Goal: Information Seeking & Learning: Find contact information

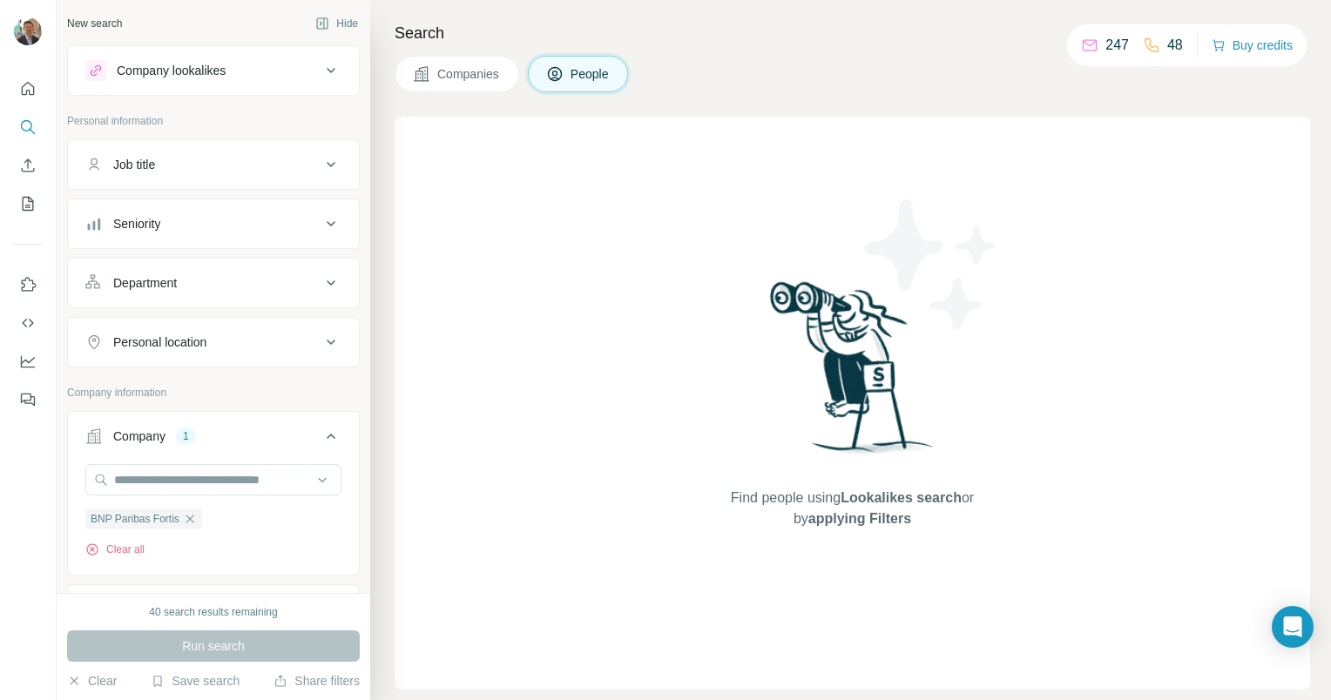
scroll to position [174, 0]
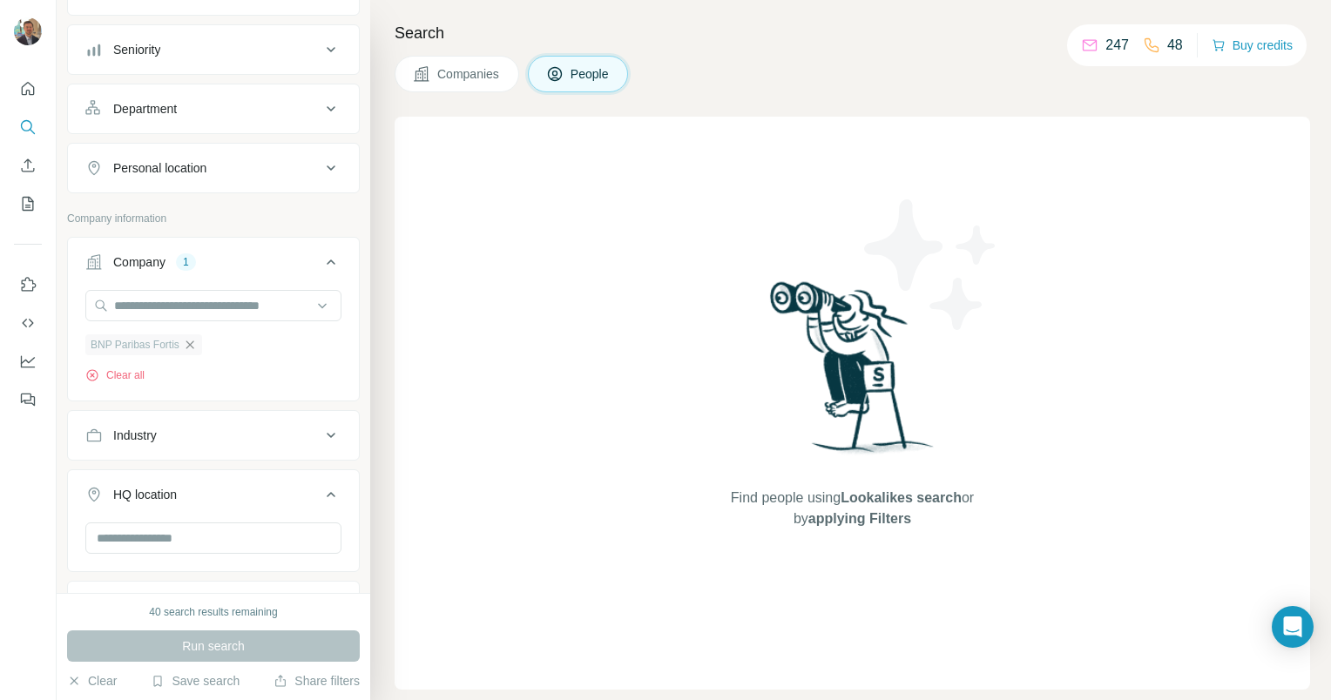
click at [189, 344] on icon "button" at bounding box center [190, 345] width 14 height 14
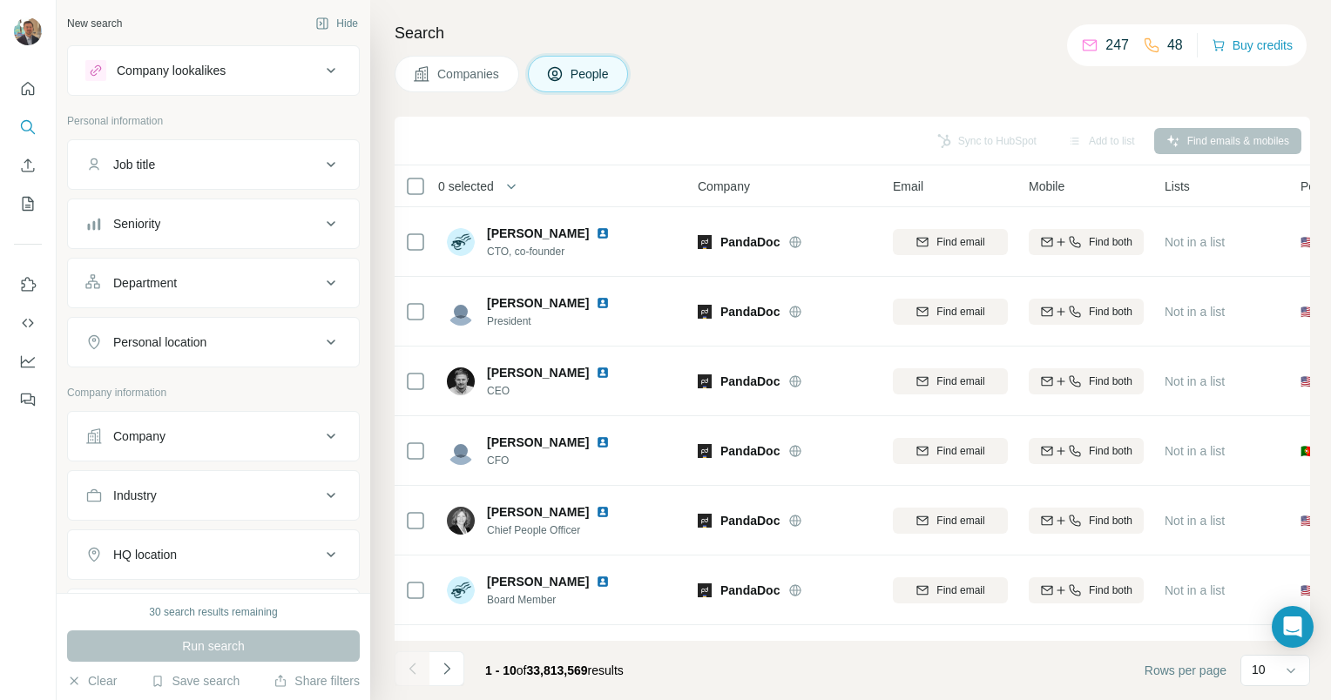
click at [165, 442] on div "Company" at bounding box center [139, 436] width 52 height 17
click at [152, 475] on input "text" at bounding box center [213, 479] width 256 height 31
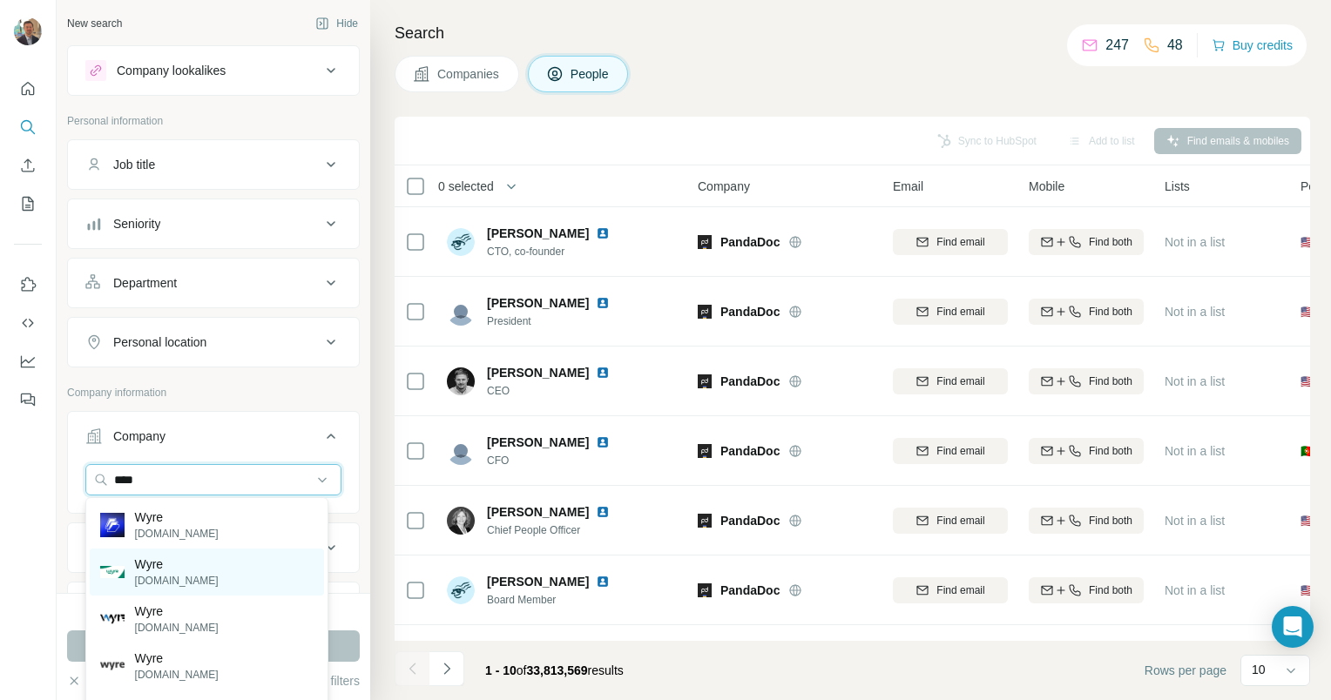
type input "****"
click at [157, 573] on p "wyre.be" at bounding box center [177, 581] width 84 height 16
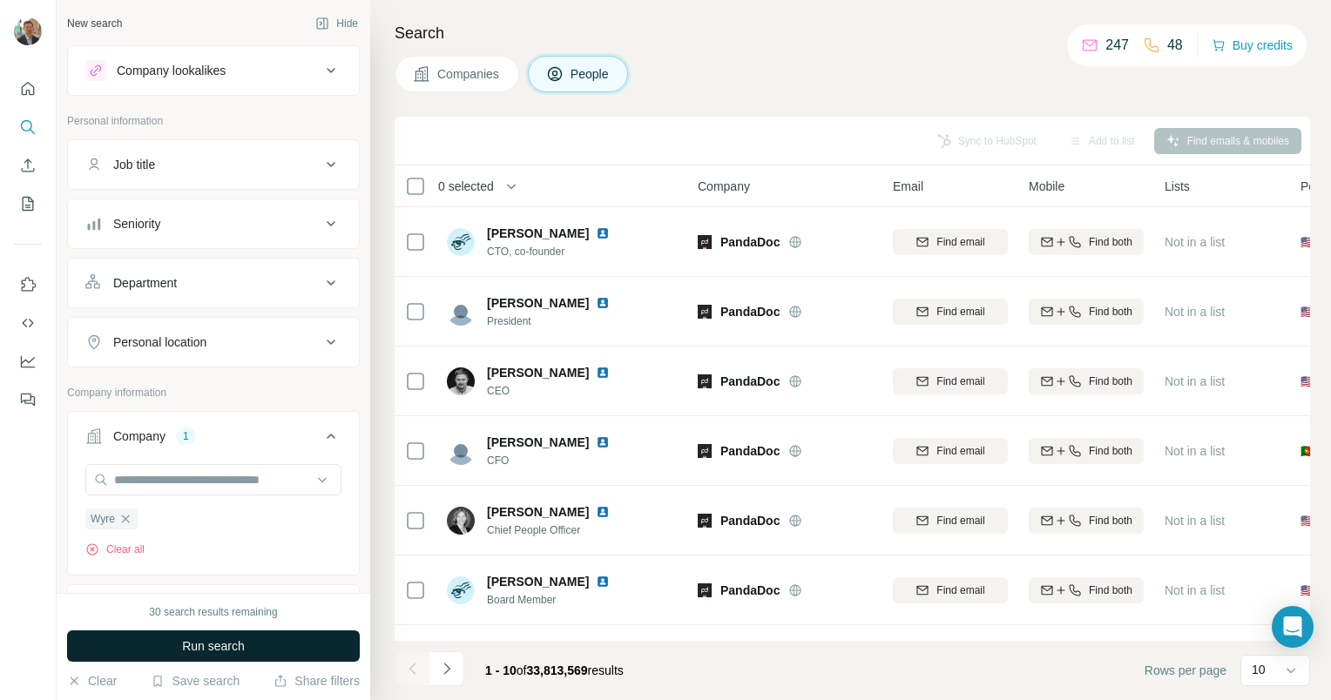
click at [202, 647] on span "Run search" at bounding box center [213, 645] width 63 height 17
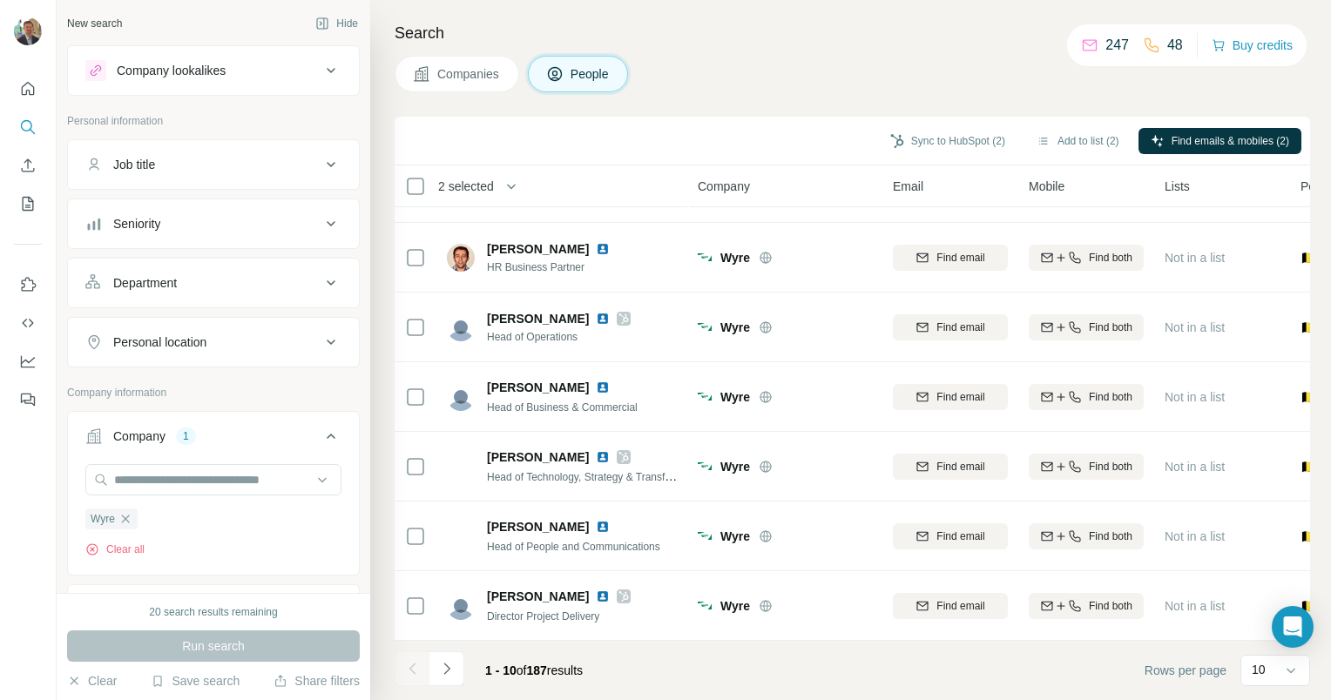
scroll to position [272, 0]
click at [449, 673] on icon "Navigate to next page" at bounding box center [446, 668] width 17 height 17
click at [446, 671] on icon "Navigate to next page" at bounding box center [446, 668] width 6 height 11
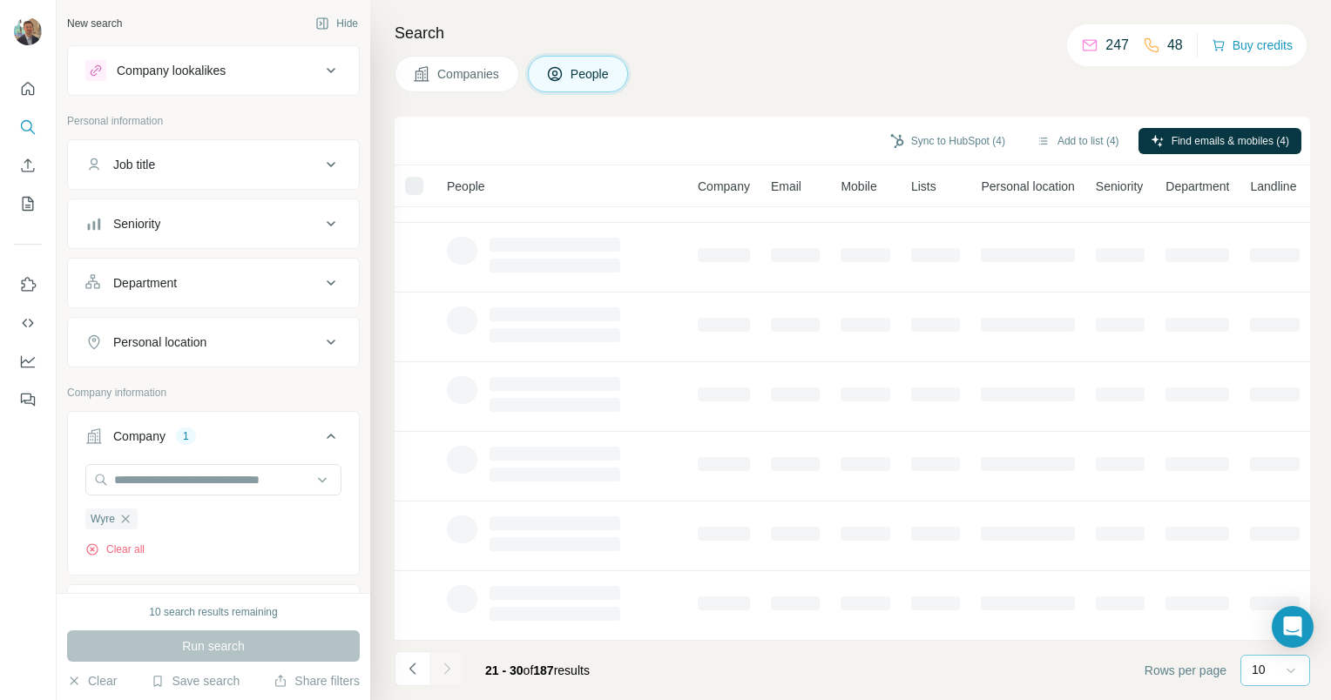
click at [1291, 669] on icon at bounding box center [1290, 670] width 17 height 17
click at [1262, 533] on p "60" at bounding box center [1262, 537] width 14 height 17
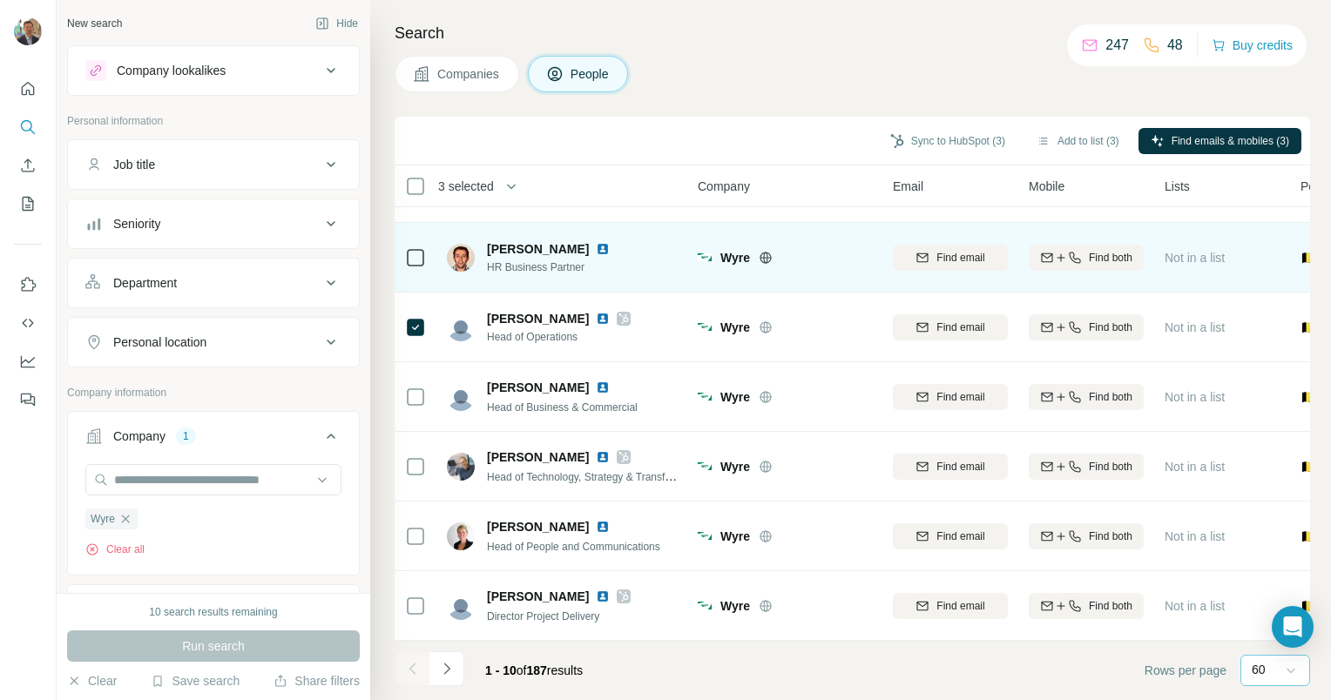
scroll to position [272, 0]
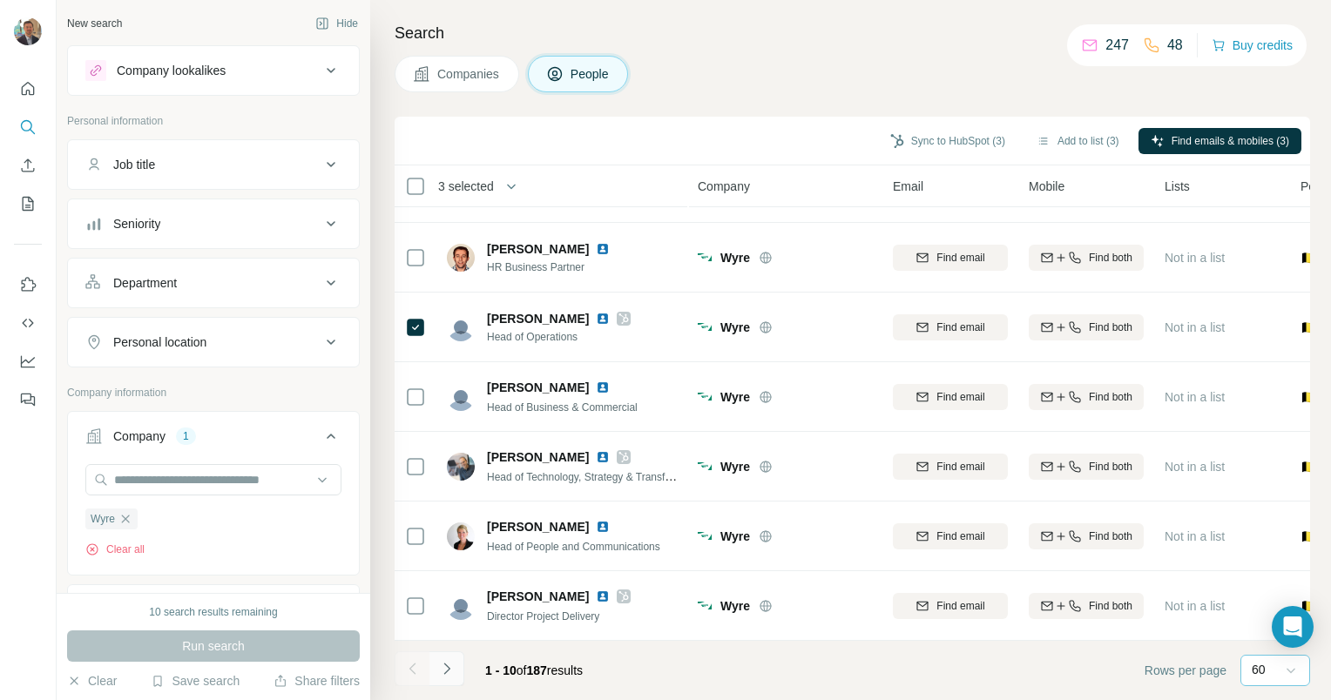
click at [444, 671] on icon "Navigate to next page" at bounding box center [446, 668] width 17 height 17
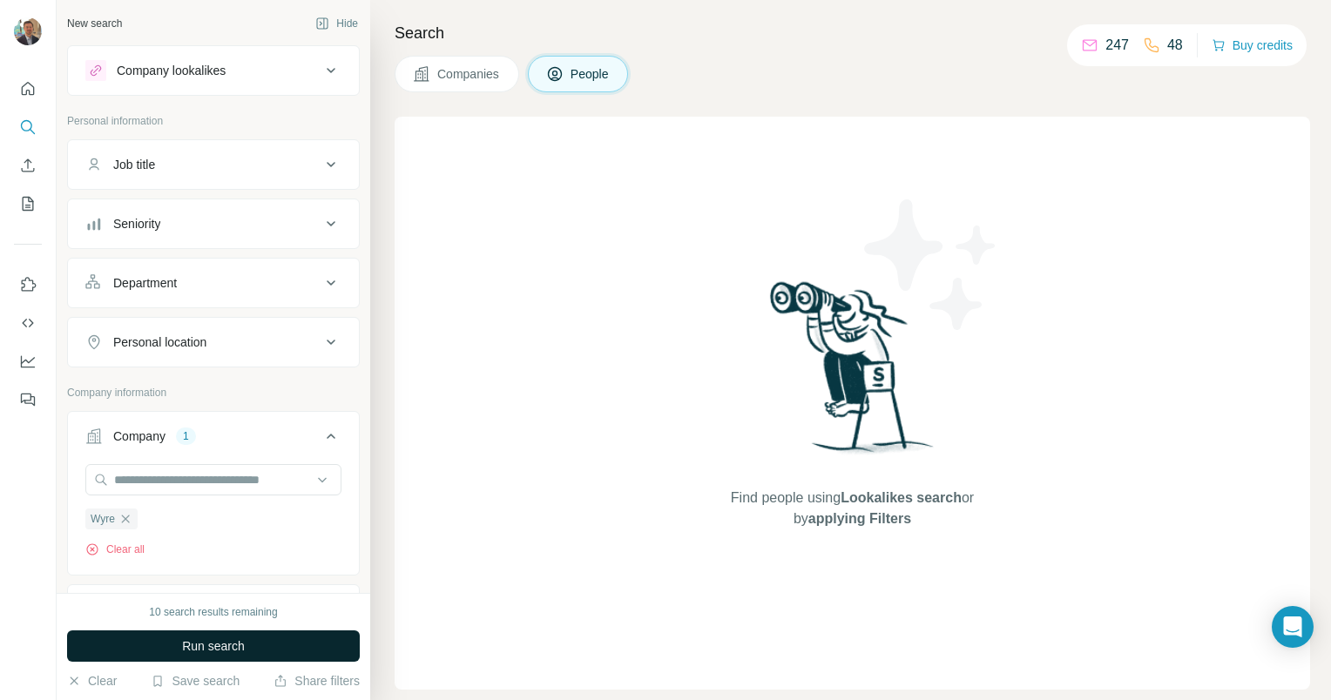
click at [216, 648] on span "Run search" at bounding box center [213, 645] width 63 height 17
